Goal: Check status: Check status

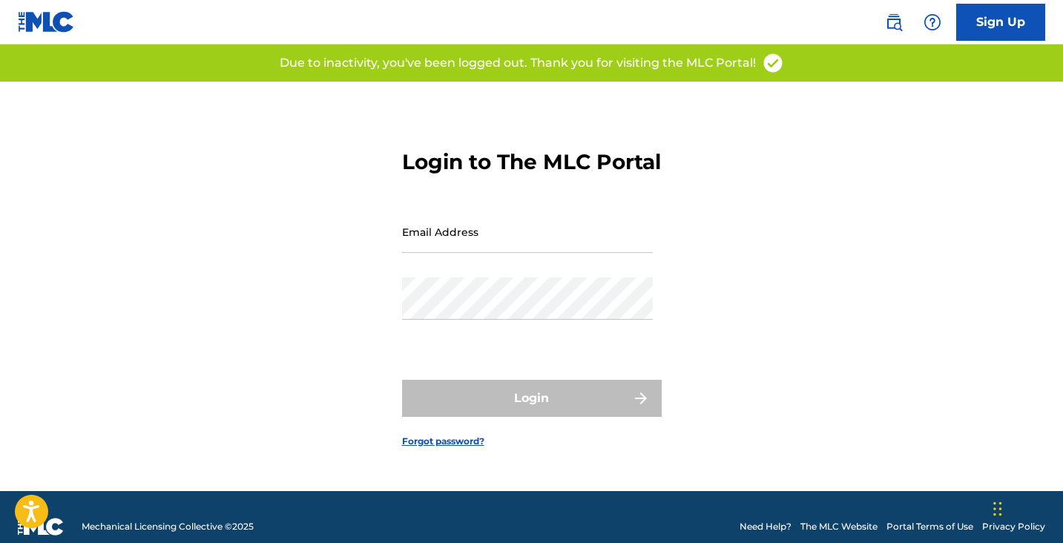
click at [453, 239] on input "Email Address" at bounding box center [527, 232] width 251 height 42
click at [411, 277] on div "Email Address" at bounding box center [527, 244] width 251 height 67
click at [426, 253] on input "Email Address" at bounding box center [527, 232] width 251 height 42
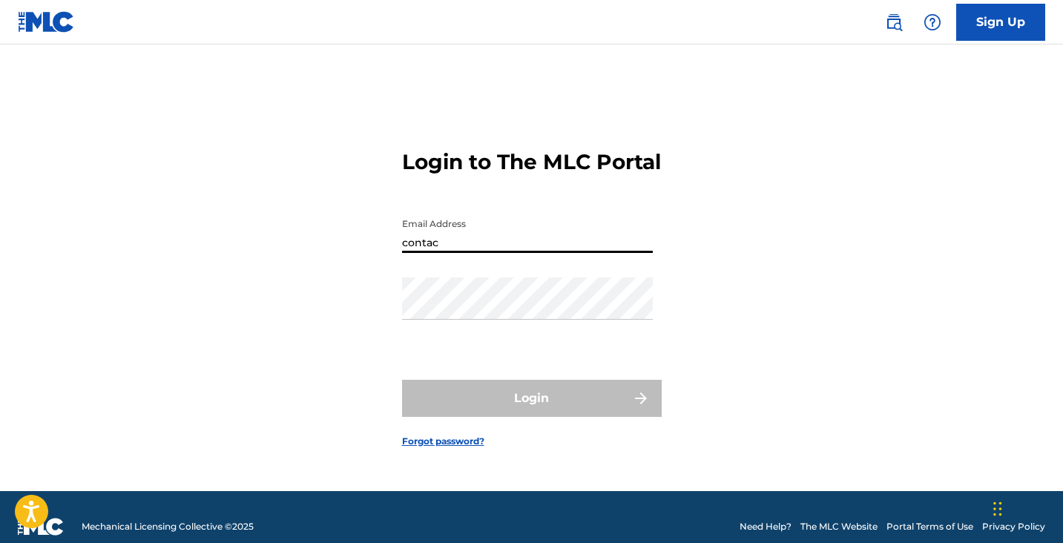
type input "[EMAIL_ADDRESS][DOMAIN_NAME]"
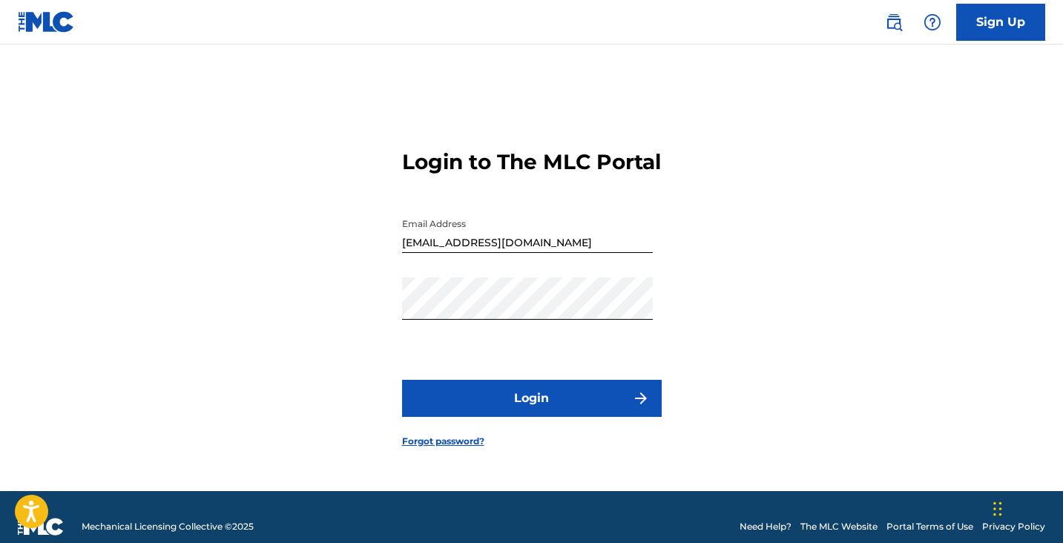
click at [530, 403] on button "Login" at bounding box center [532, 398] width 260 height 37
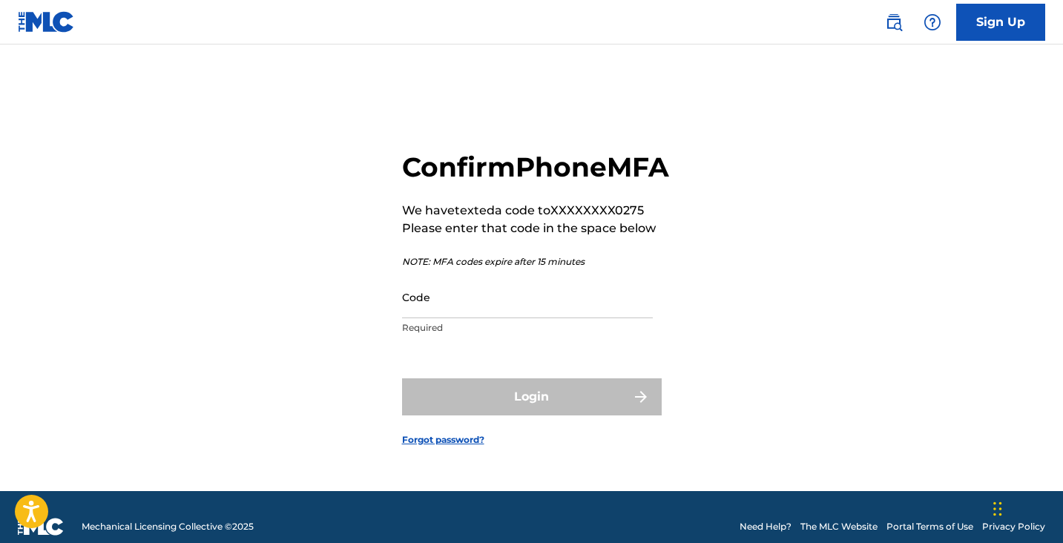
click at [443, 308] on input "Code" at bounding box center [527, 297] width 251 height 42
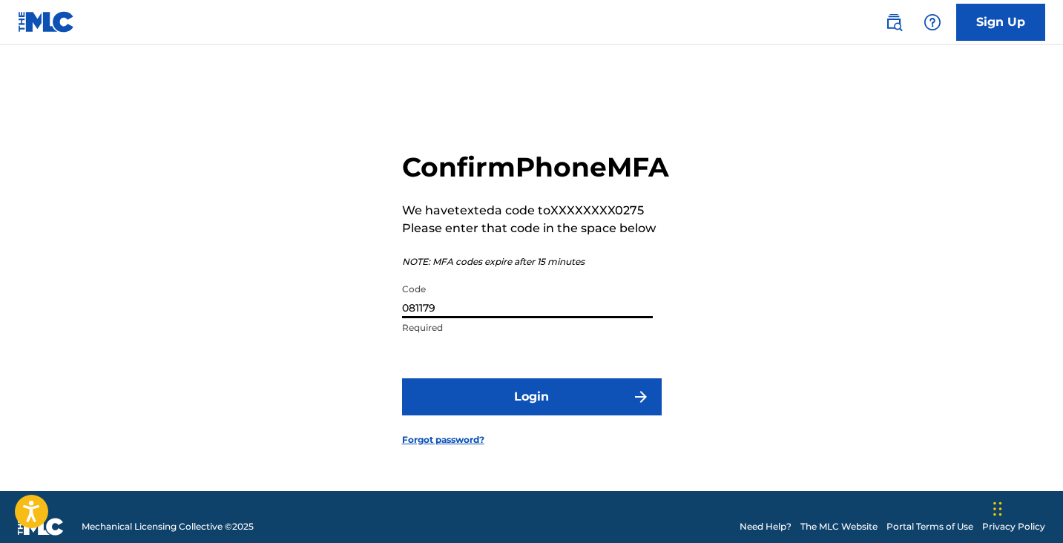
type input "081179"
click at [475, 408] on button "Login" at bounding box center [532, 396] width 260 height 37
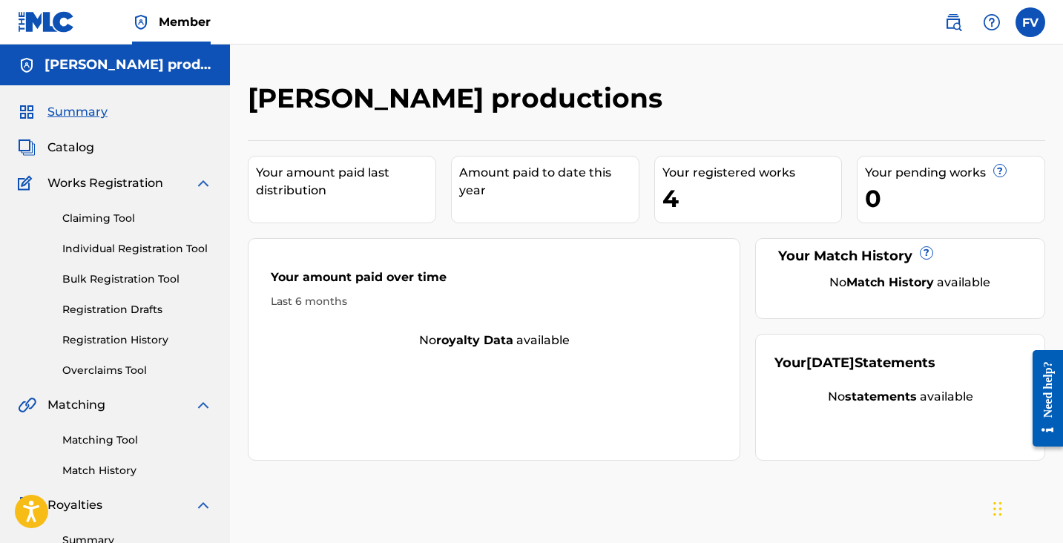
click at [670, 190] on div "4" at bounding box center [751, 198] width 179 height 33
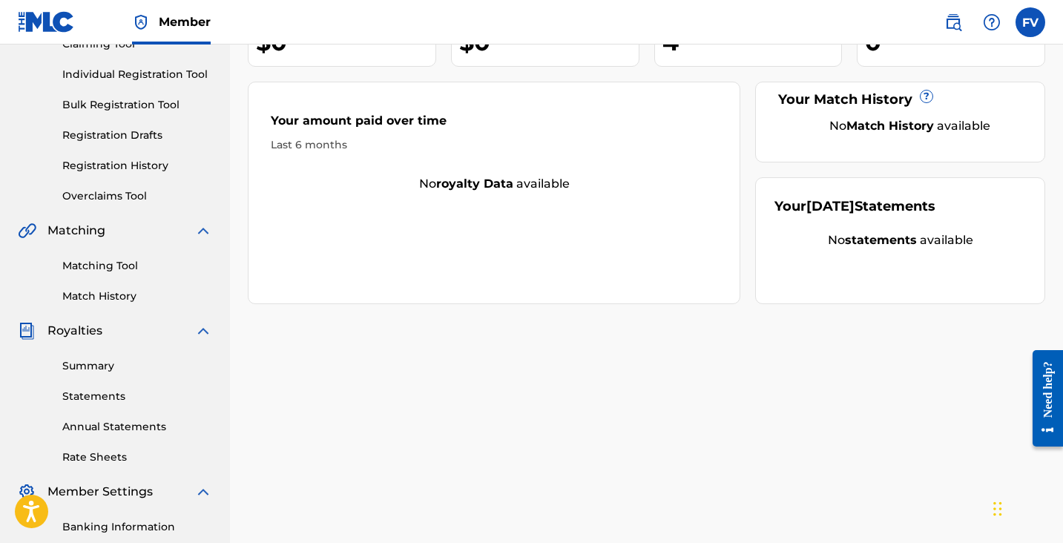
scroll to position [183, 0]
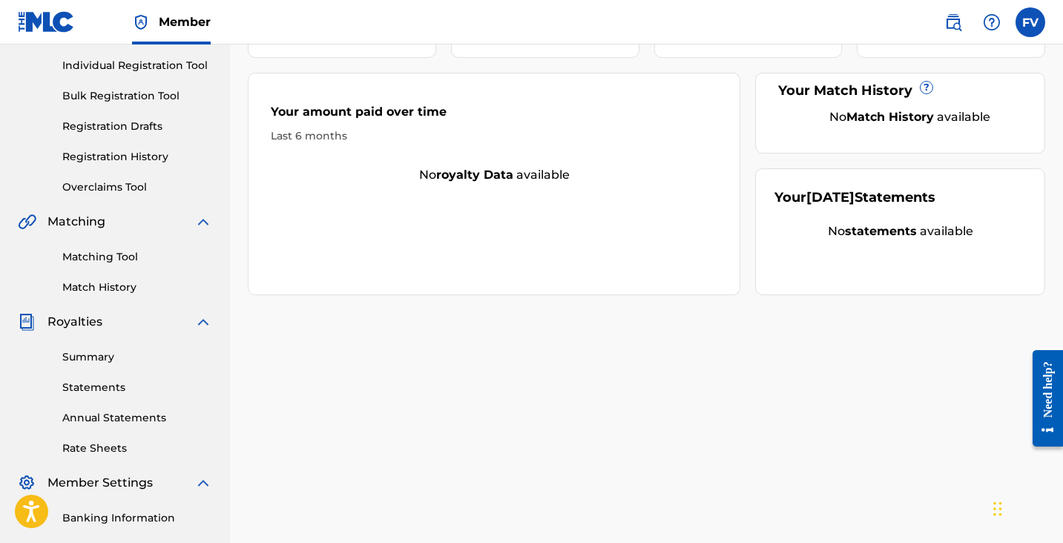
click at [99, 354] on link "Summary" at bounding box center [137, 357] width 150 height 16
